Goal: Transaction & Acquisition: Purchase product/service

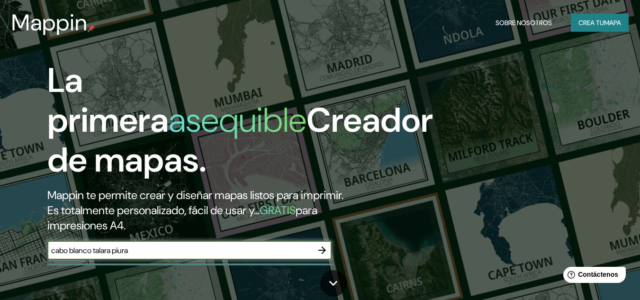
type input "cabo blanco talara piura"
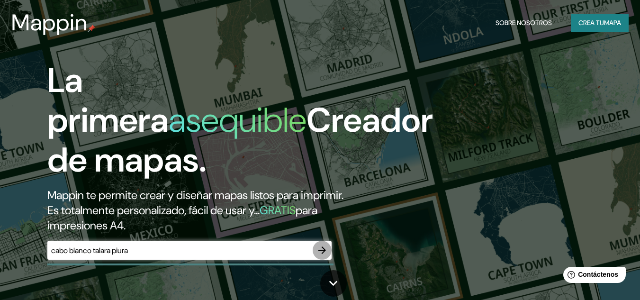
click at [326, 254] on icon "button" at bounding box center [321, 249] width 11 height 11
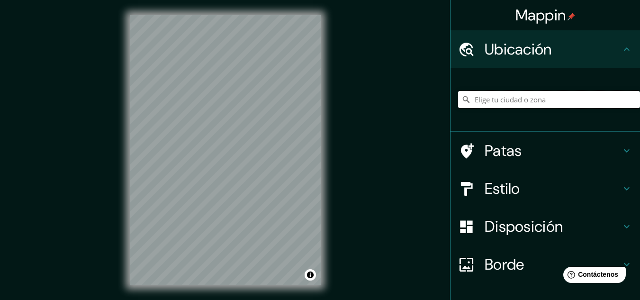
click at [548, 102] on input "Elige tu ciudad o zona" at bounding box center [549, 99] width 182 height 17
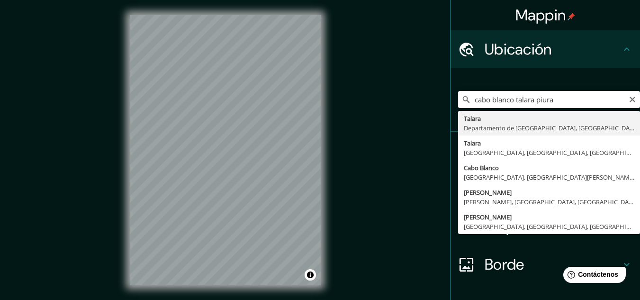
type input "[GEOGRAPHIC_DATA], [GEOGRAPHIC_DATA], [GEOGRAPHIC_DATA]"
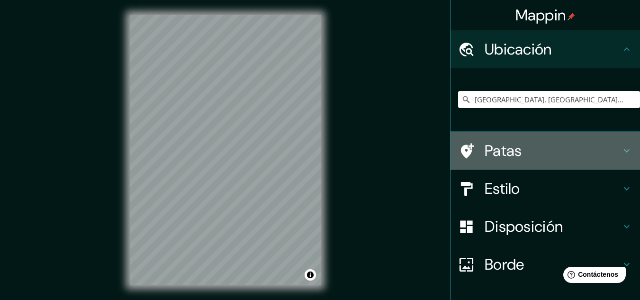
click at [623, 147] on icon at bounding box center [626, 150] width 11 height 11
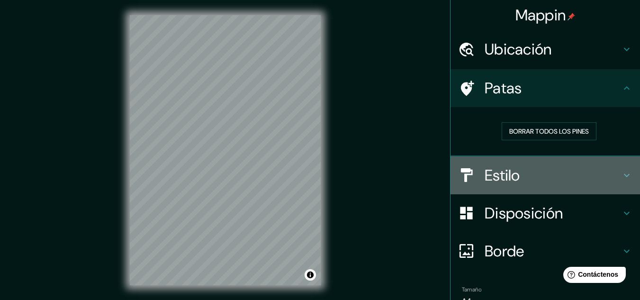
click at [621, 171] on icon at bounding box center [626, 175] width 11 height 11
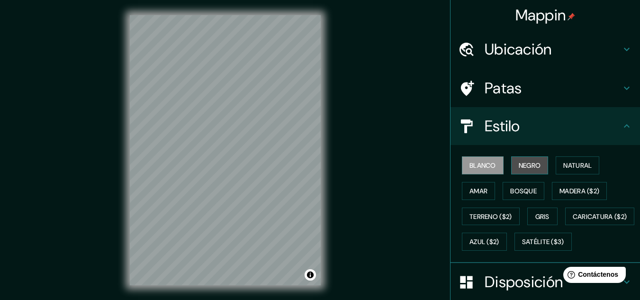
click at [530, 167] on font "Negro" at bounding box center [530, 165] width 22 height 9
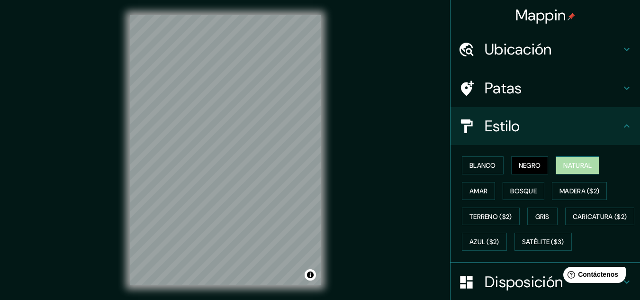
click at [567, 167] on font "Natural" at bounding box center [577, 165] width 28 height 9
click at [482, 166] on font "Blanco" at bounding box center [482, 165] width 27 height 9
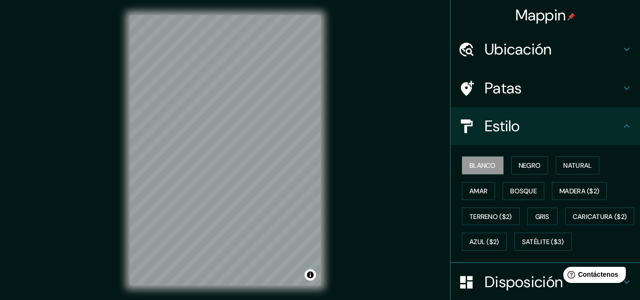
click at [601, 54] on h4 "Ubicación" at bounding box center [553, 49] width 136 height 19
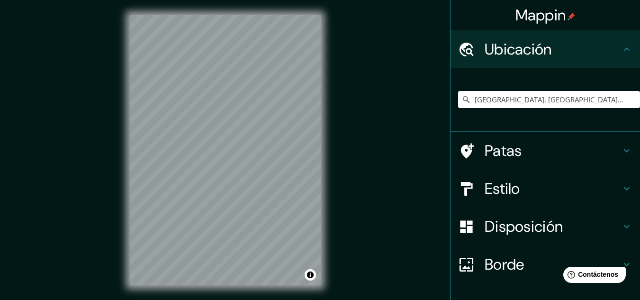
scroll to position [63, 0]
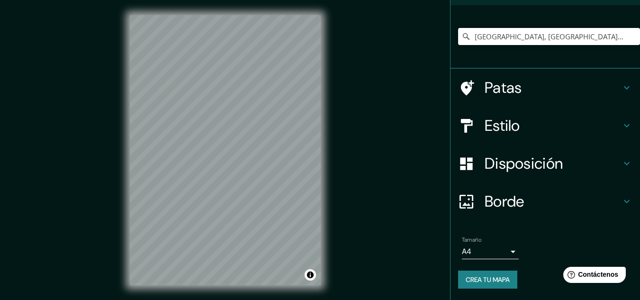
click at [566, 192] on h4 "Borde" at bounding box center [553, 201] width 136 height 19
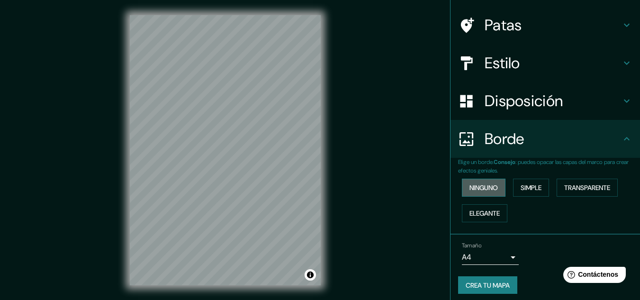
click at [489, 191] on font "Ninguno" at bounding box center [483, 187] width 28 height 9
click at [539, 187] on button "Simple" at bounding box center [531, 188] width 36 height 18
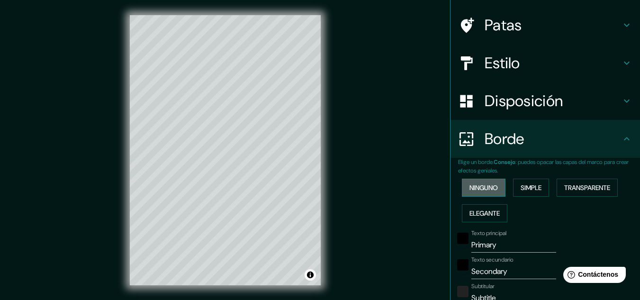
click at [469, 187] on font "Ninguno" at bounding box center [483, 187] width 28 height 9
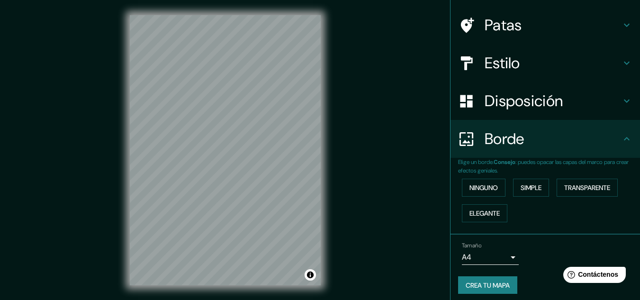
scroll to position [0, 0]
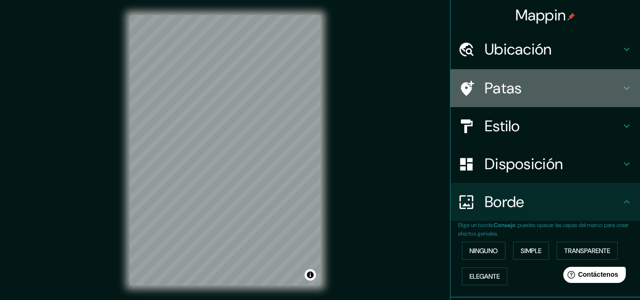
click at [462, 85] on icon at bounding box center [467, 88] width 13 height 15
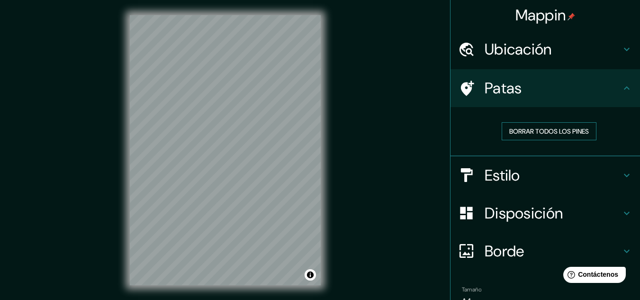
click at [533, 133] on font "Borrar todos los pines" at bounding box center [549, 131] width 80 height 9
